Goal: Task Accomplishment & Management: Complete application form

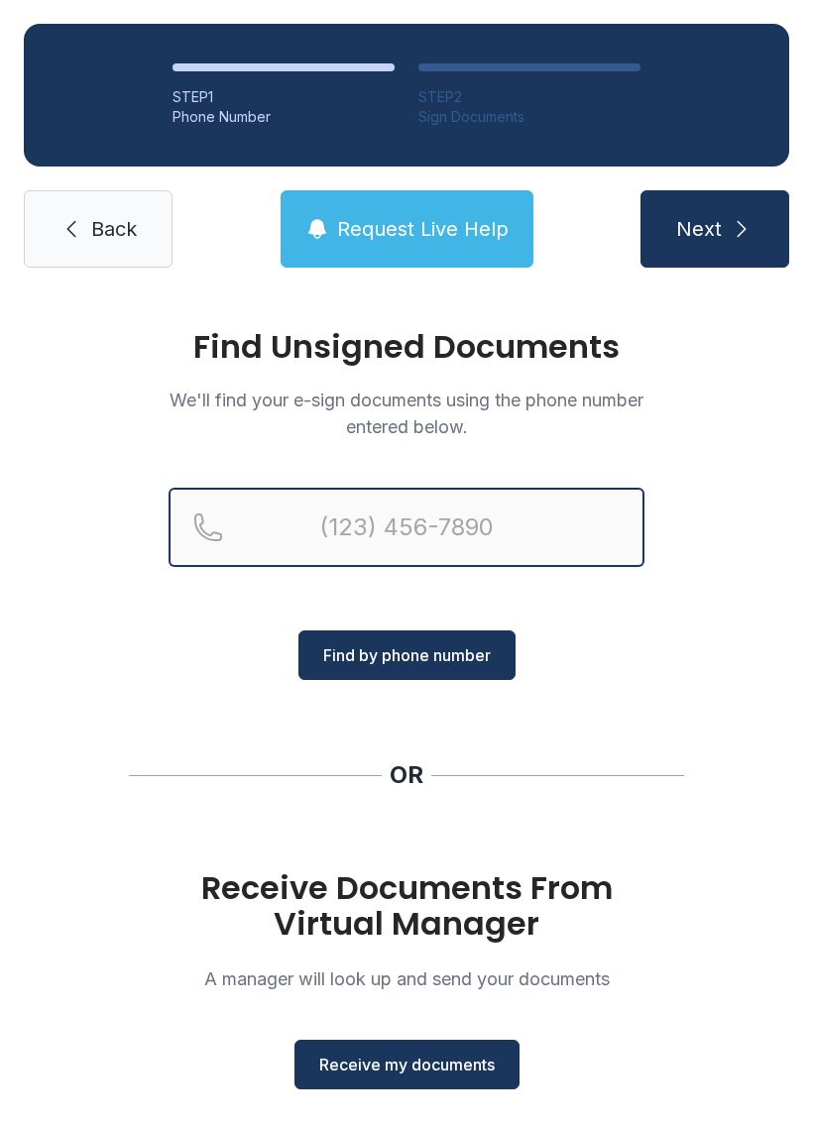
click at [467, 520] on input "Reservation phone number" at bounding box center [406, 527] width 476 height 79
type input "("
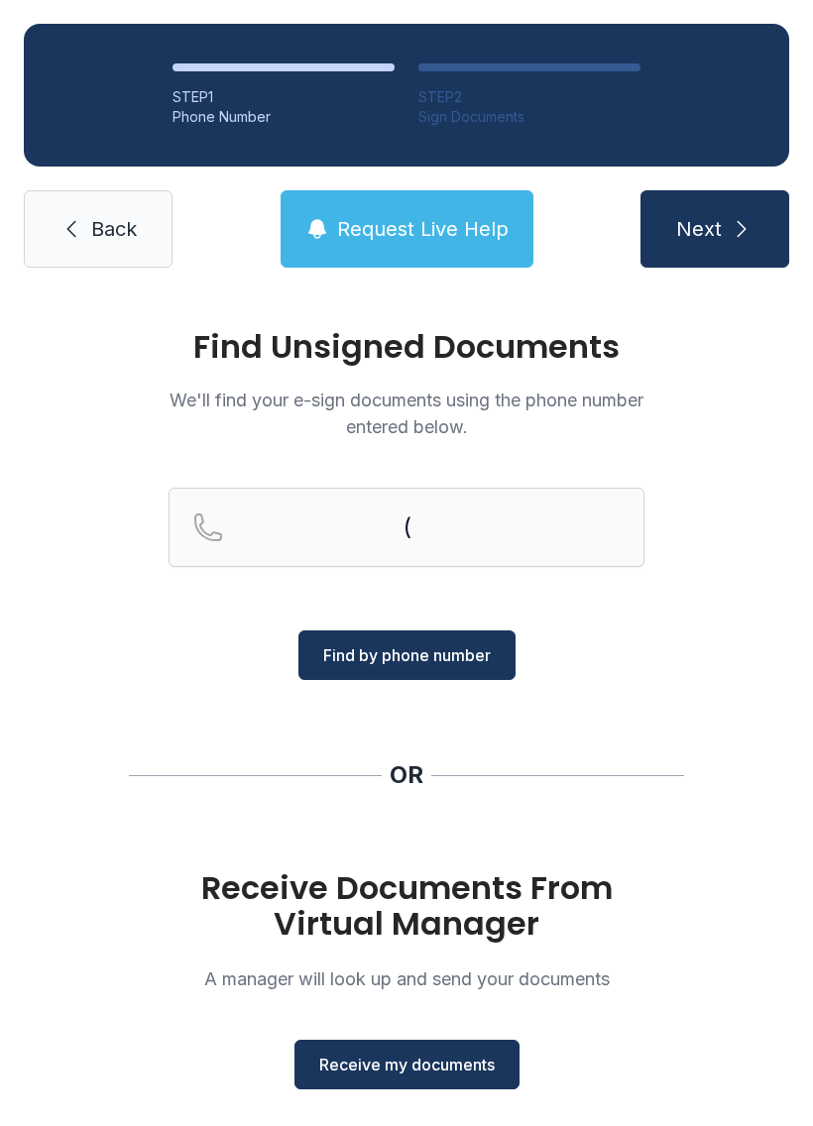
click at [753, 592] on div "Find Unsigned Documents We'll find your e-sign documents using the phone number…" at bounding box center [406, 729] width 813 height 877
click at [744, 728] on div "Find Unsigned Documents We'll find your e-sign documents using the phone number…" at bounding box center [406, 729] width 813 height 877
click at [453, 1075] on span "Receive my documents" at bounding box center [406, 1065] width 175 height 24
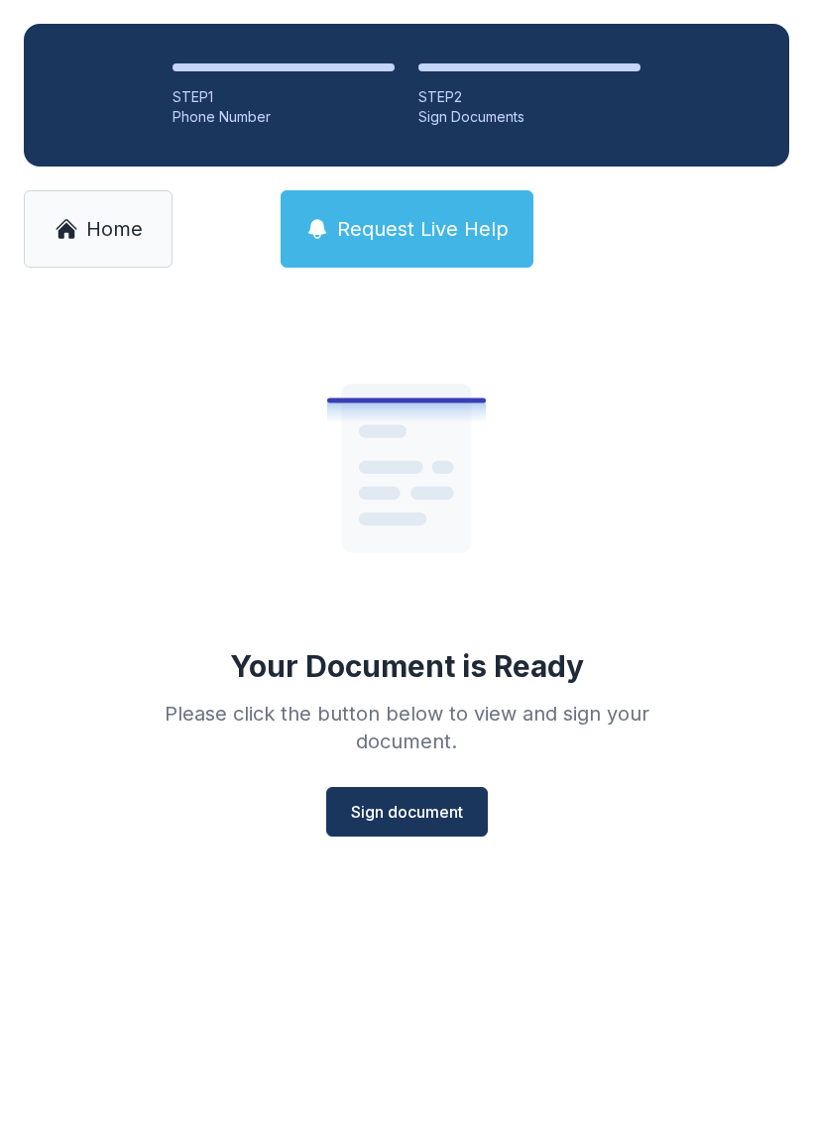
click at [396, 811] on span "Sign document" at bounding box center [407, 812] width 112 height 24
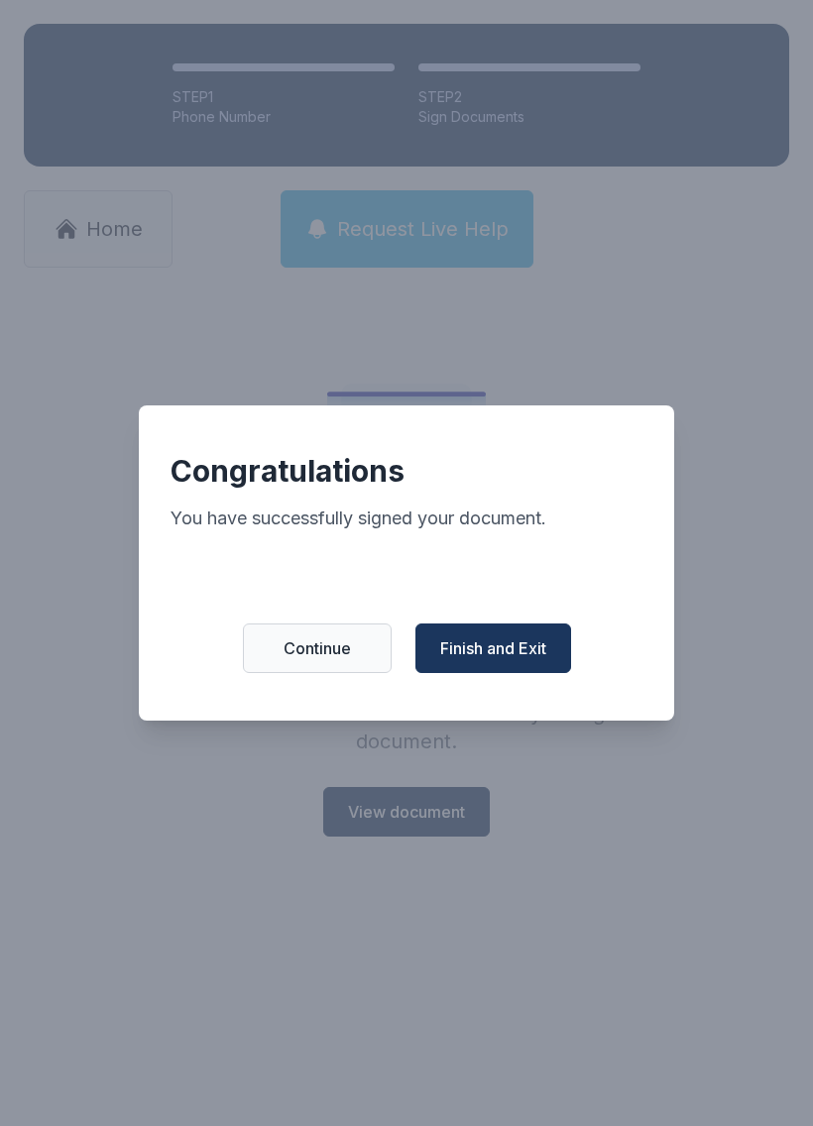
click at [540, 651] on span "Finish and Exit" at bounding box center [493, 648] width 106 height 24
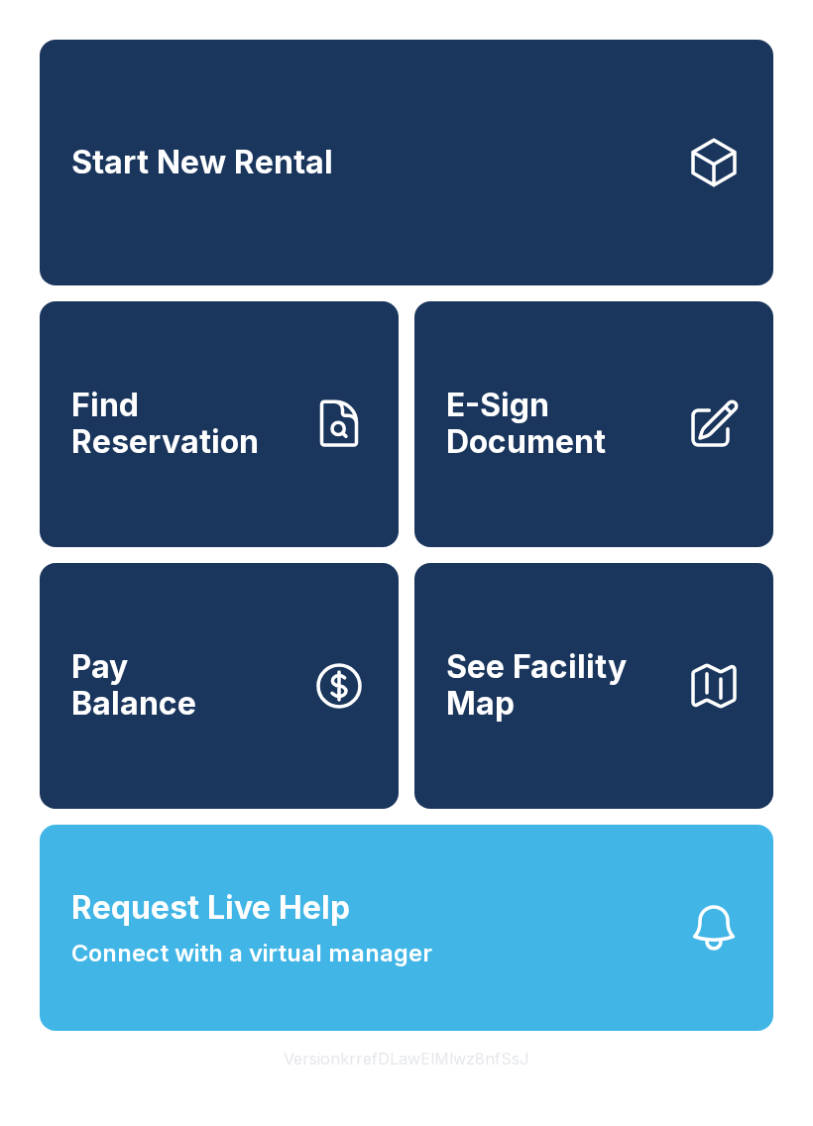
click at [588, 443] on span "E-Sign Document" at bounding box center [558, 424] width 224 height 72
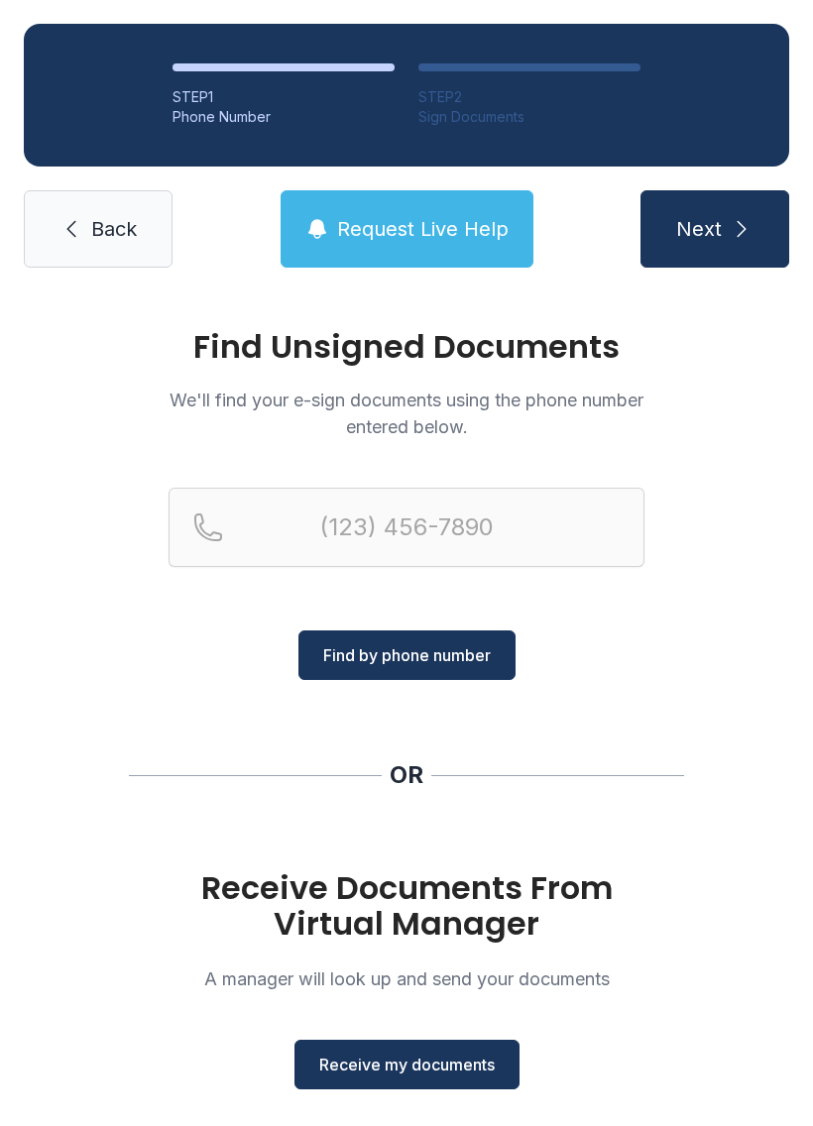
click at [491, 1068] on span "Receive my documents" at bounding box center [406, 1065] width 175 height 24
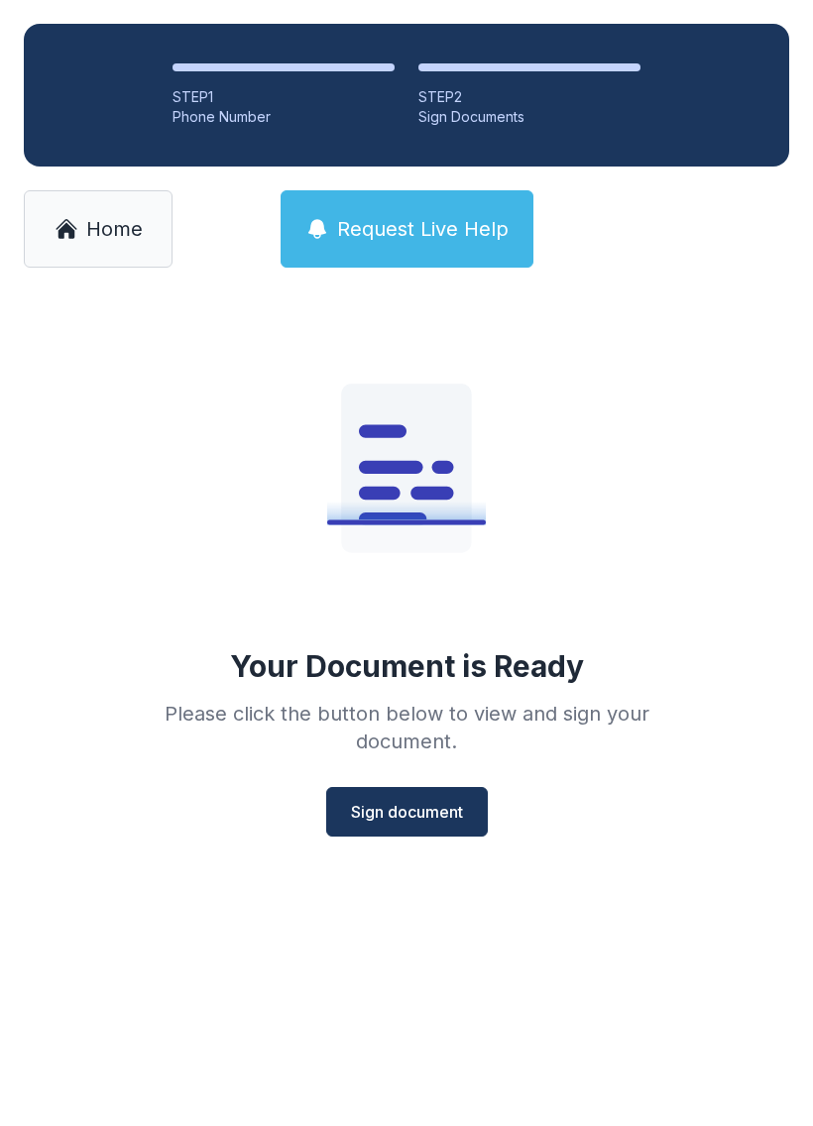
click at [459, 834] on button "Sign document" at bounding box center [407, 812] width 162 height 50
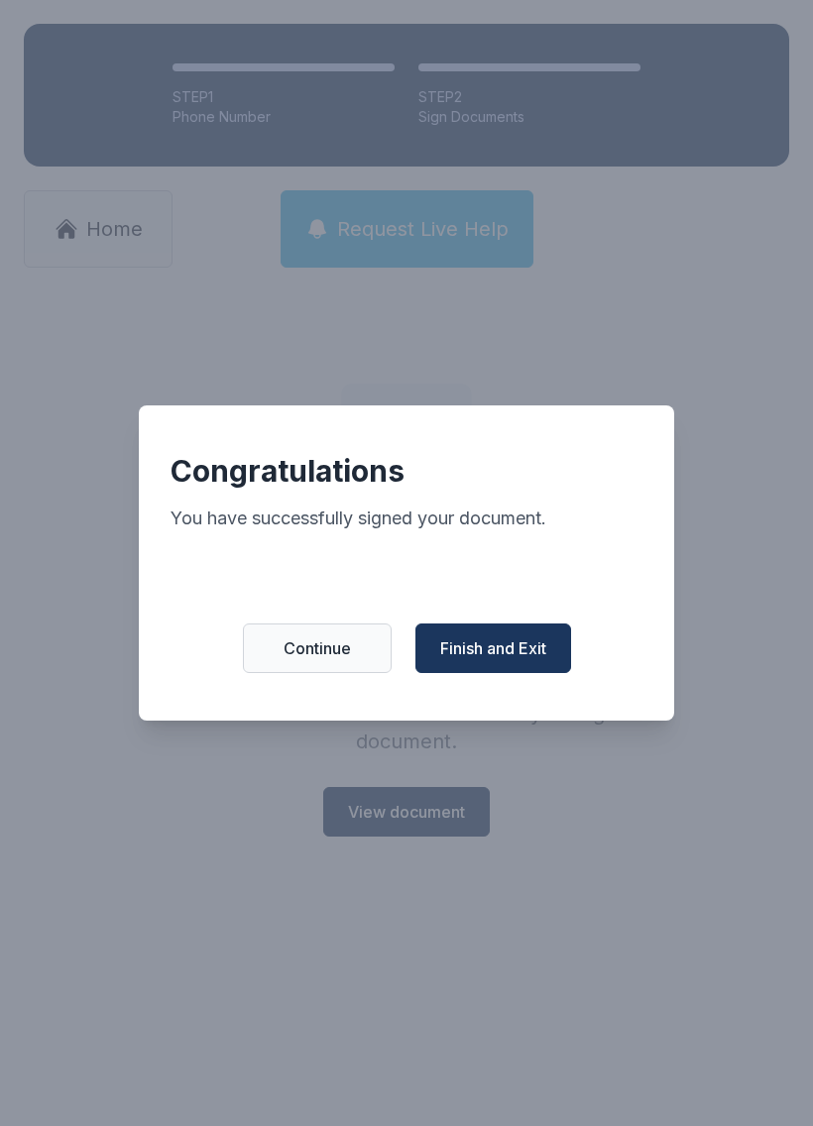
click at [479, 694] on div "Congratulations You have successfully signed your document. Continue Finish and…" at bounding box center [406, 562] width 535 height 315
click at [456, 636] on button "Finish and Exit" at bounding box center [493, 648] width 156 height 50
